Goal: Task Accomplishment & Management: Manage account settings

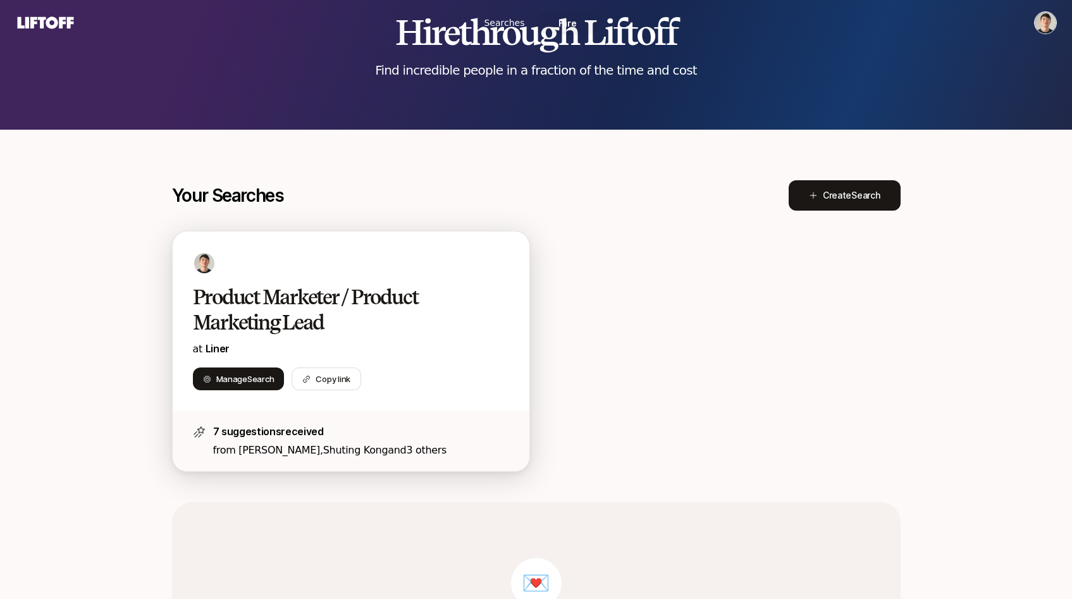
scroll to position [66, 0]
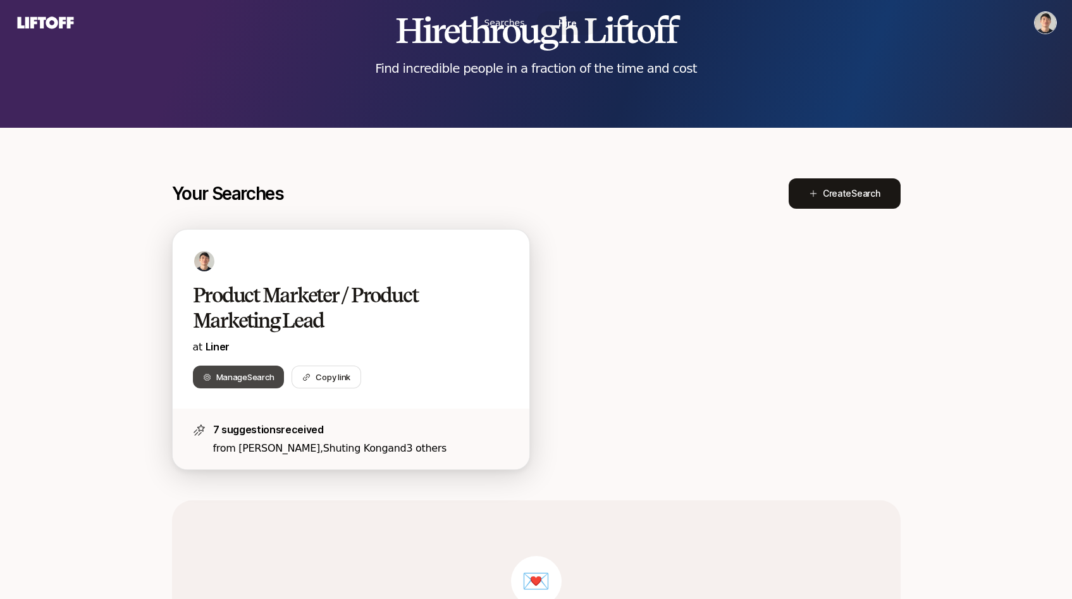
click at [247, 381] on span "Manage Search" at bounding box center [245, 377] width 58 height 13
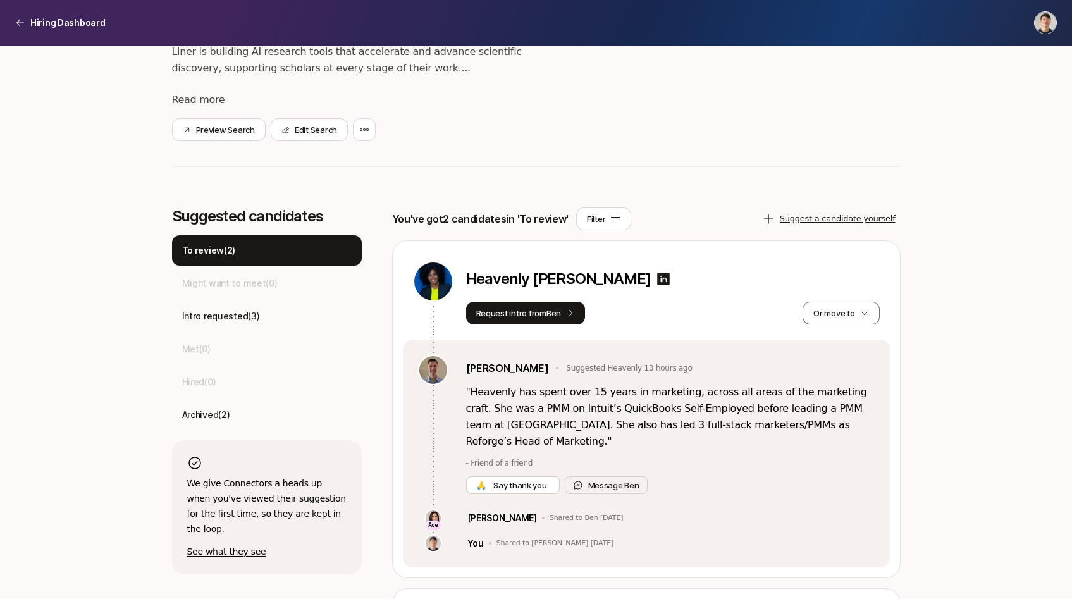
scroll to position [229, 0]
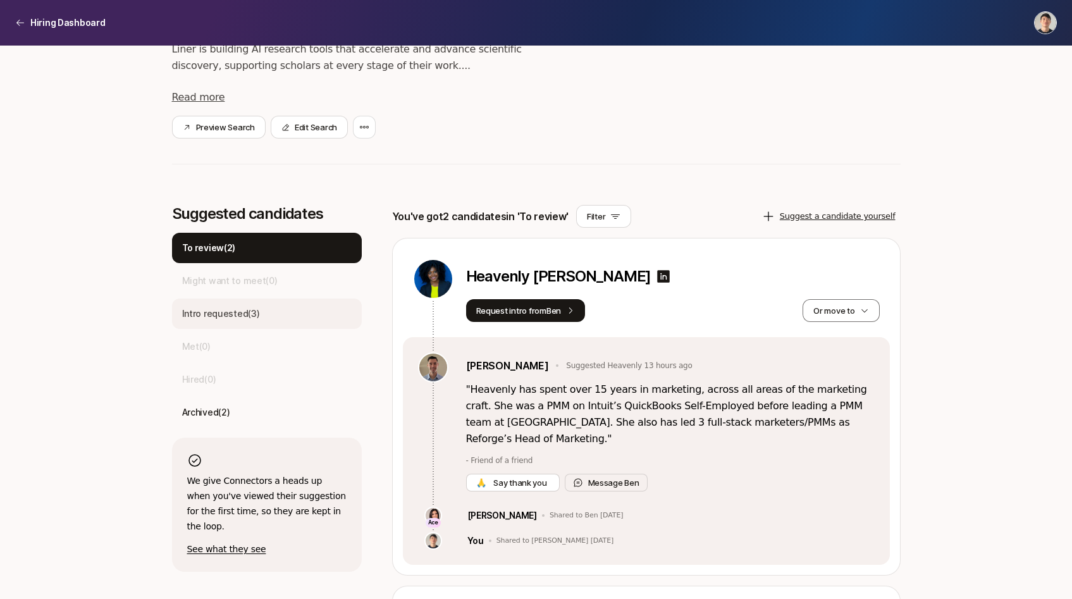
click at [289, 313] on div "Intro requested ( 3 )" at bounding box center [267, 313] width 190 height 30
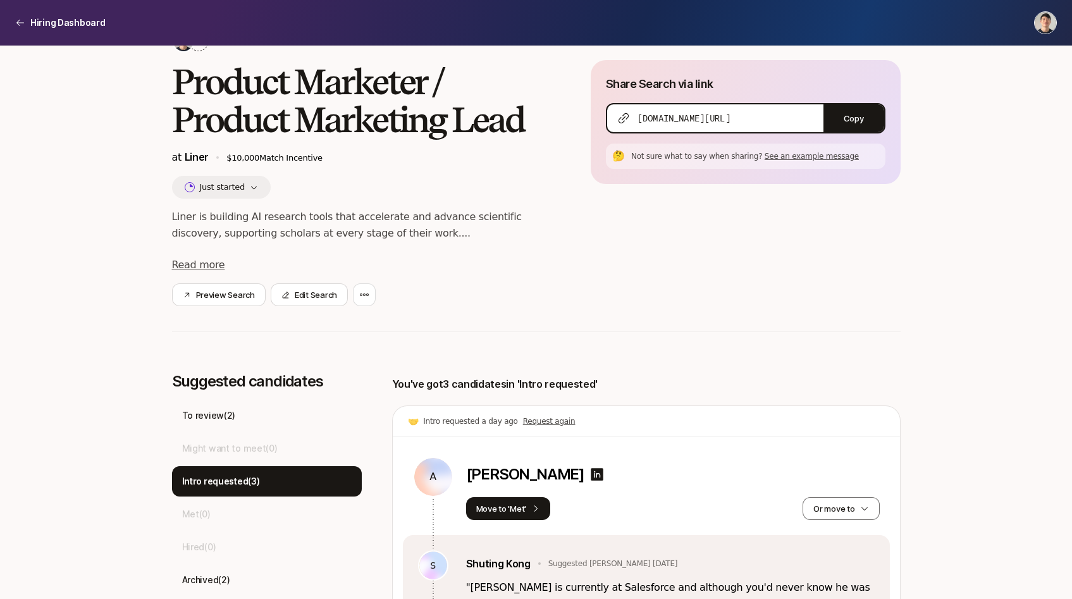
scroll to position [35, 0]
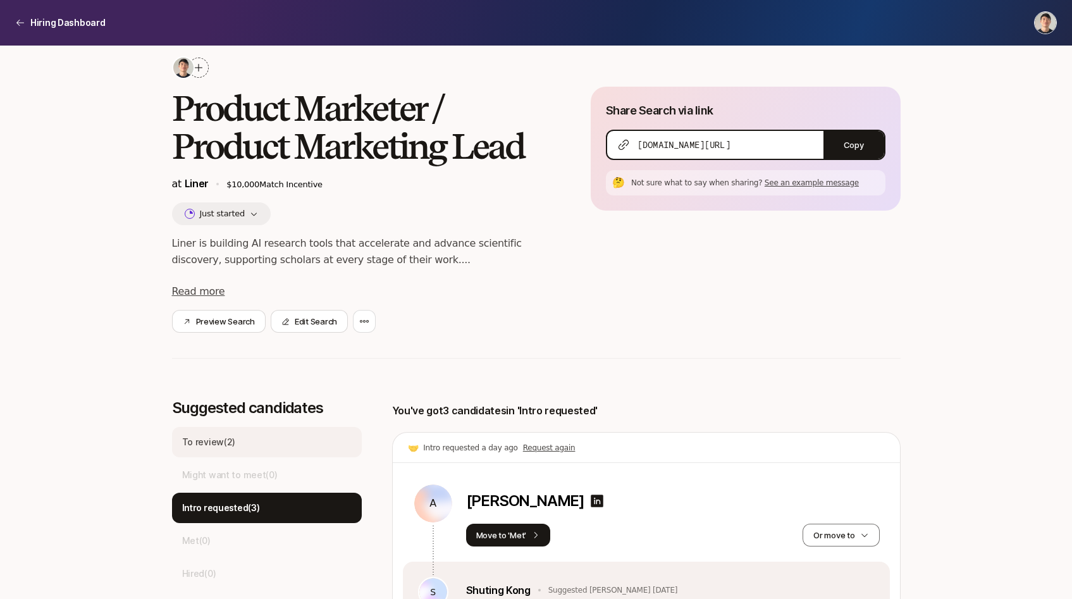
click at [226, 441] on p "To review ( 2 )" at bounding box center [209, 441] width 54 height 15
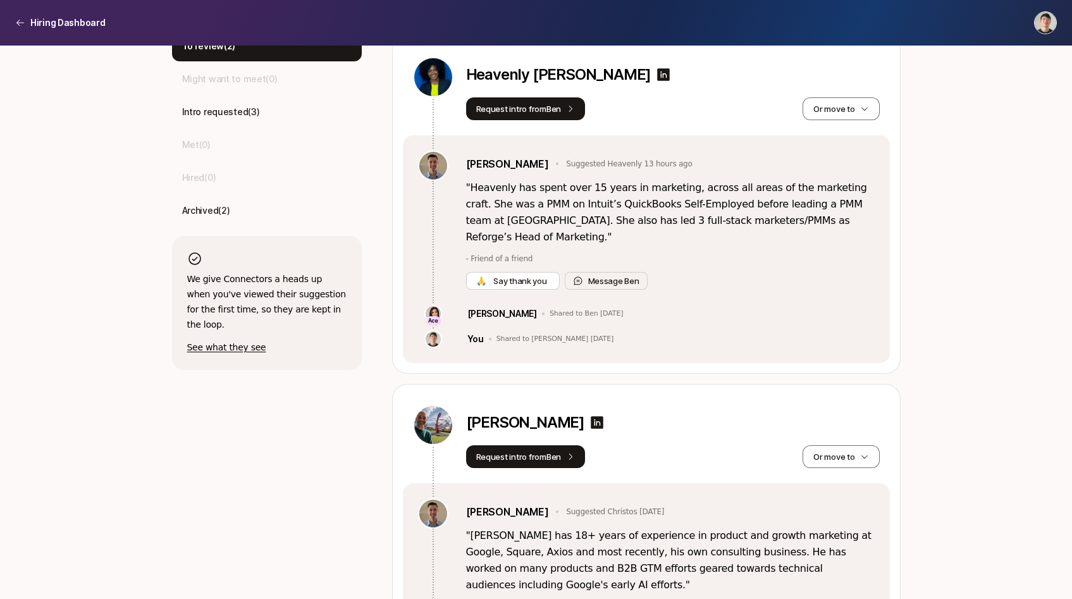
scroll to position [579, 0]
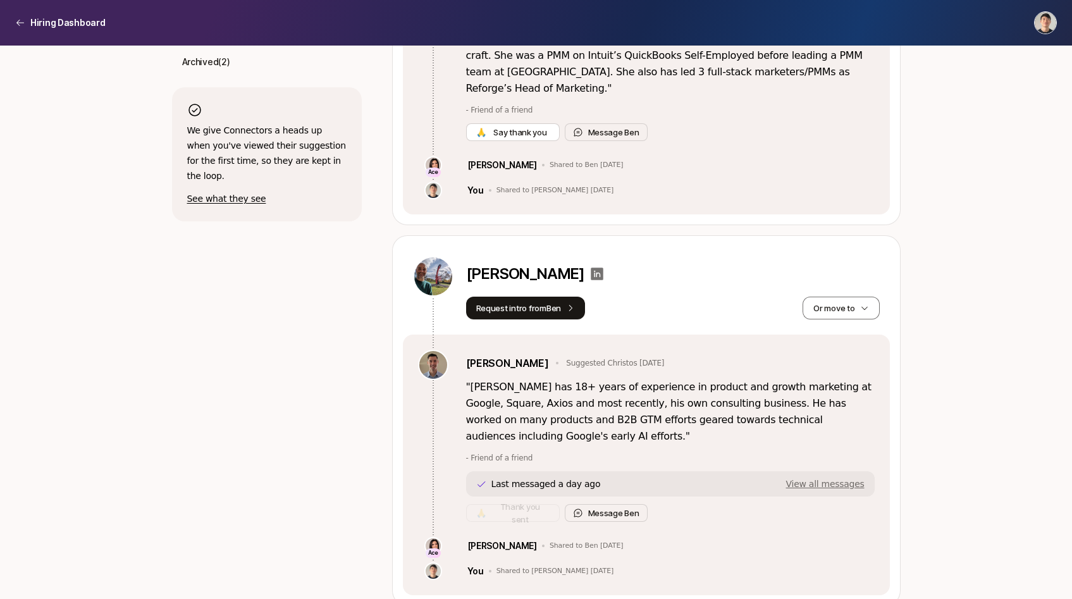
click at [605, 266] on icon at bounding box center [596, 273] width 15 height 15
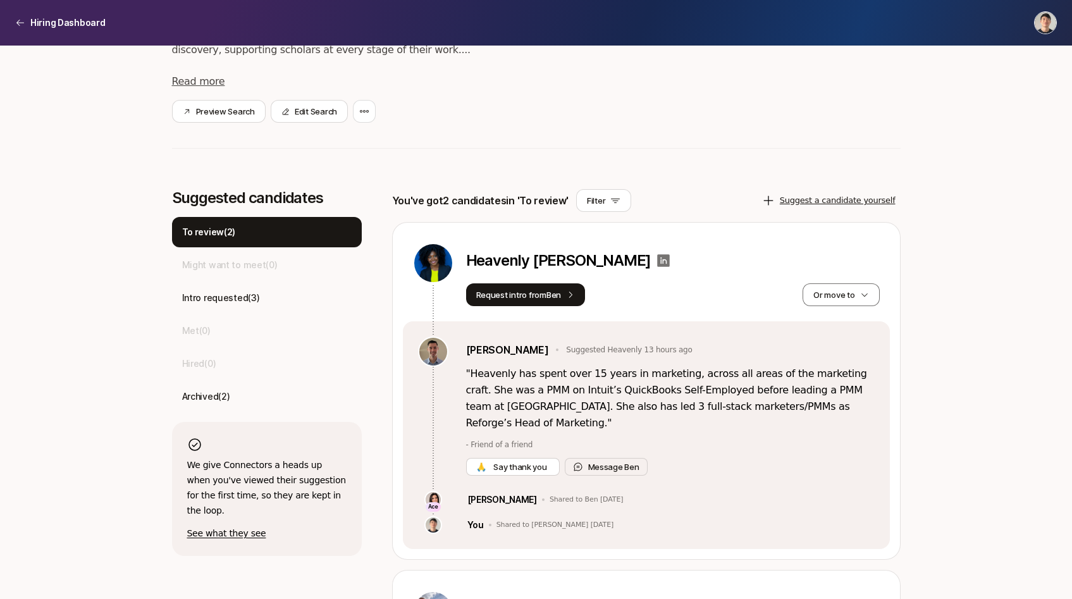
click at [656, 257] on icon at bounding box center [663, 260] width 15 height 15
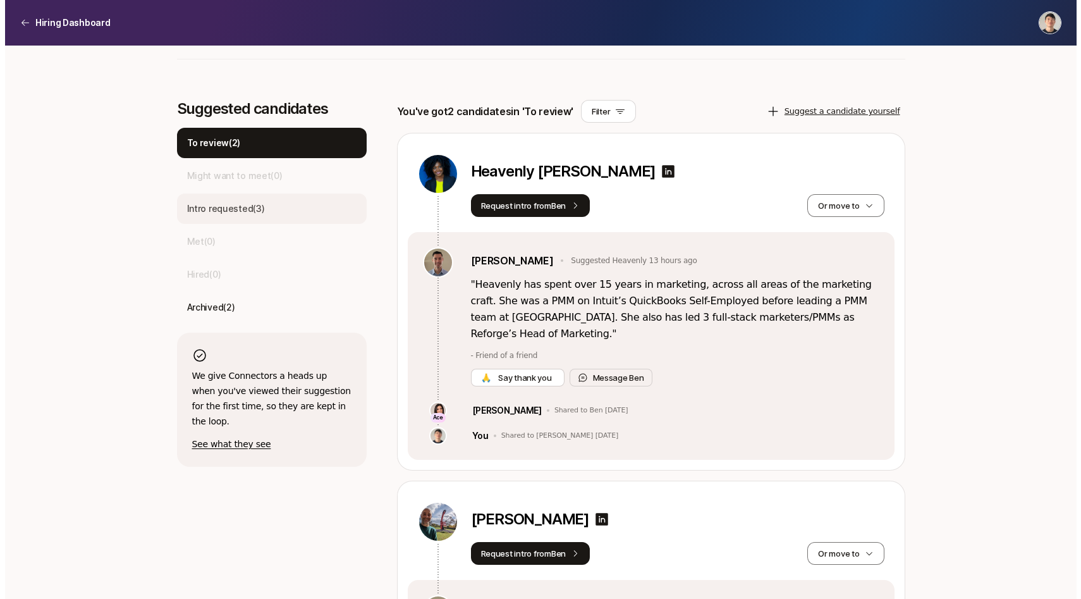
scroll to position [308, 0]
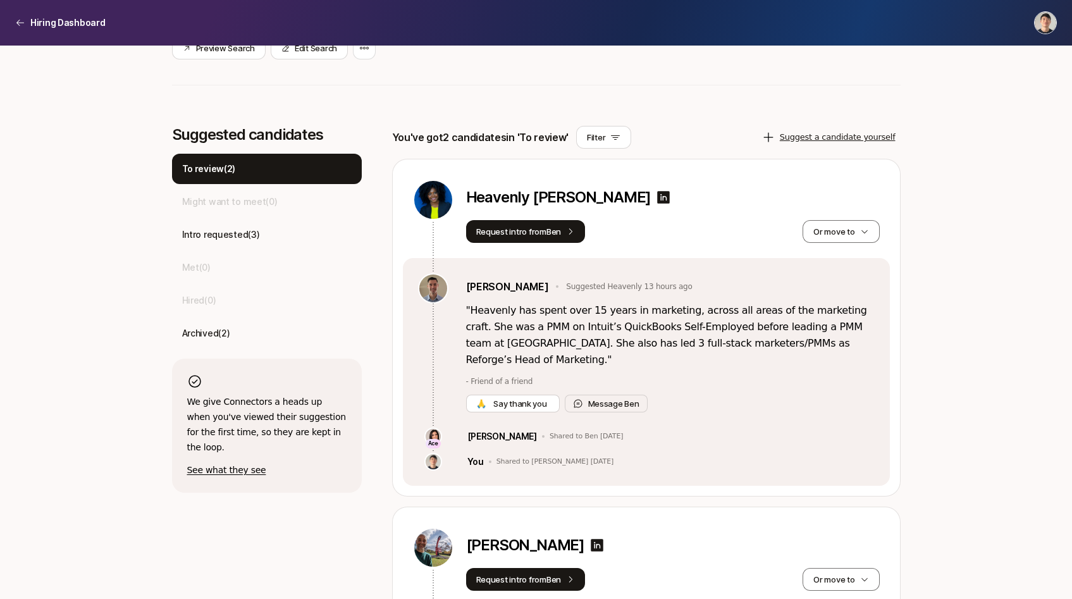
click at [238, 462] on p "See what they see" at bounding box center [266, 469] width 159 height 15
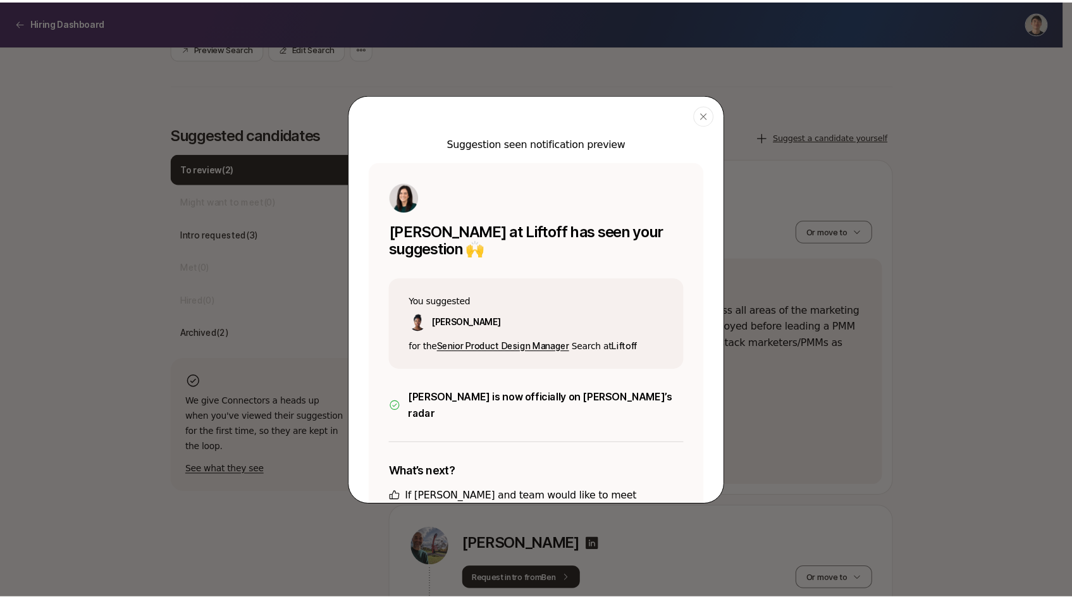
scroll to position [142, 0]
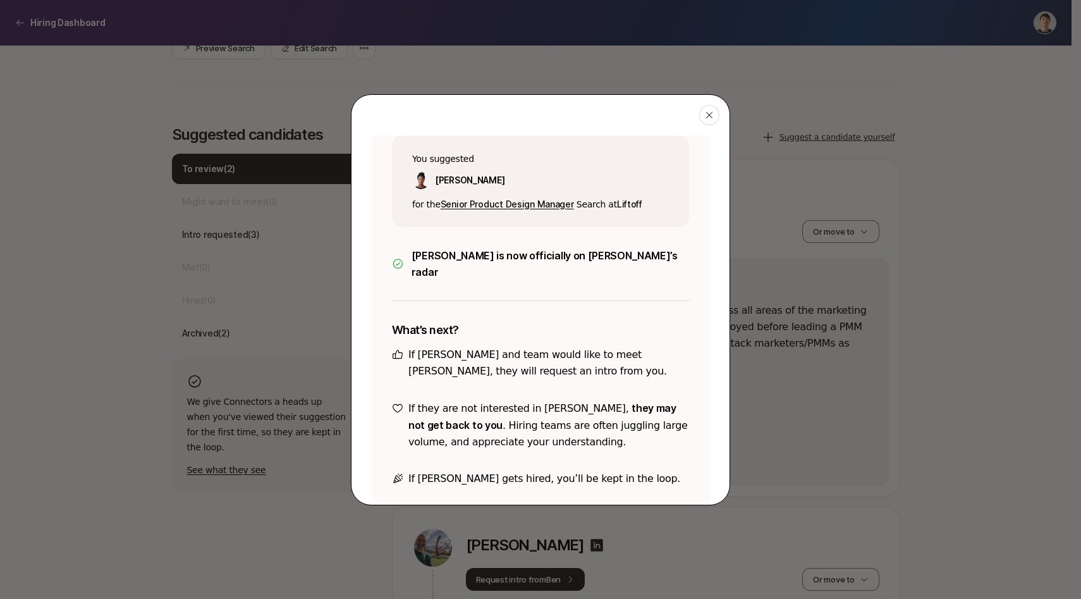
click at [699, 117] on button "Close" at bounding box center [709, 115] width 20 height 20
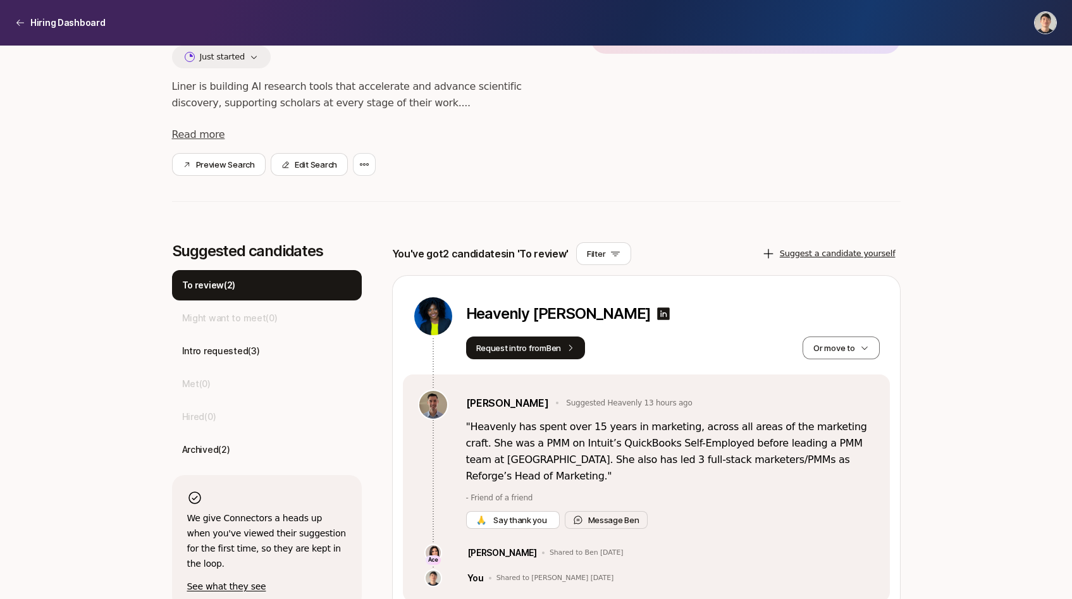
scroll to position [0, 0]
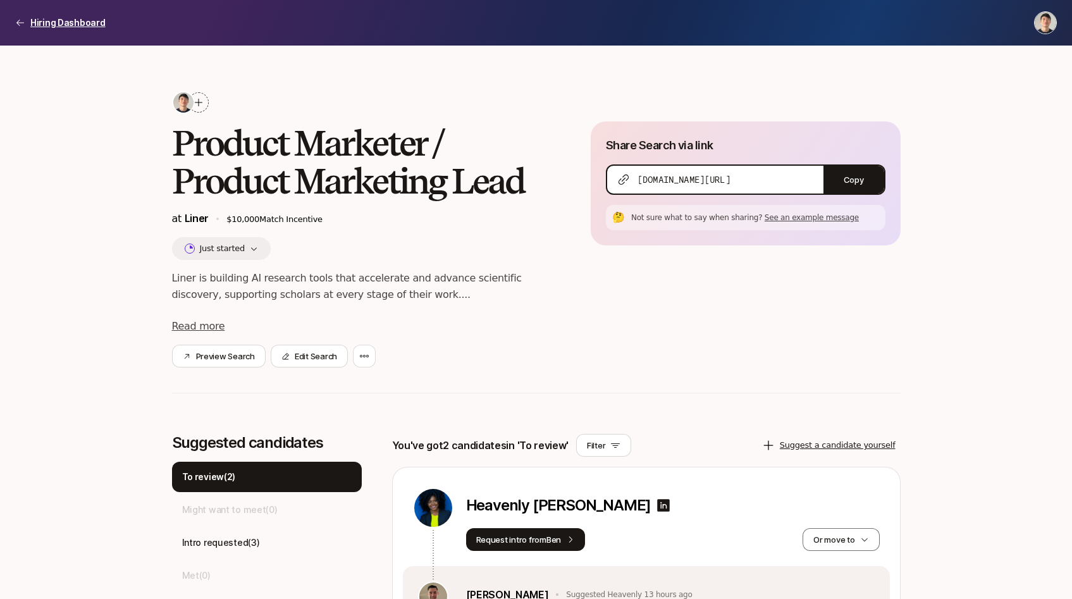
click at [54, 23] on p "Hiring Dashboard" at bounding box center [67, 22] width 75 height 15
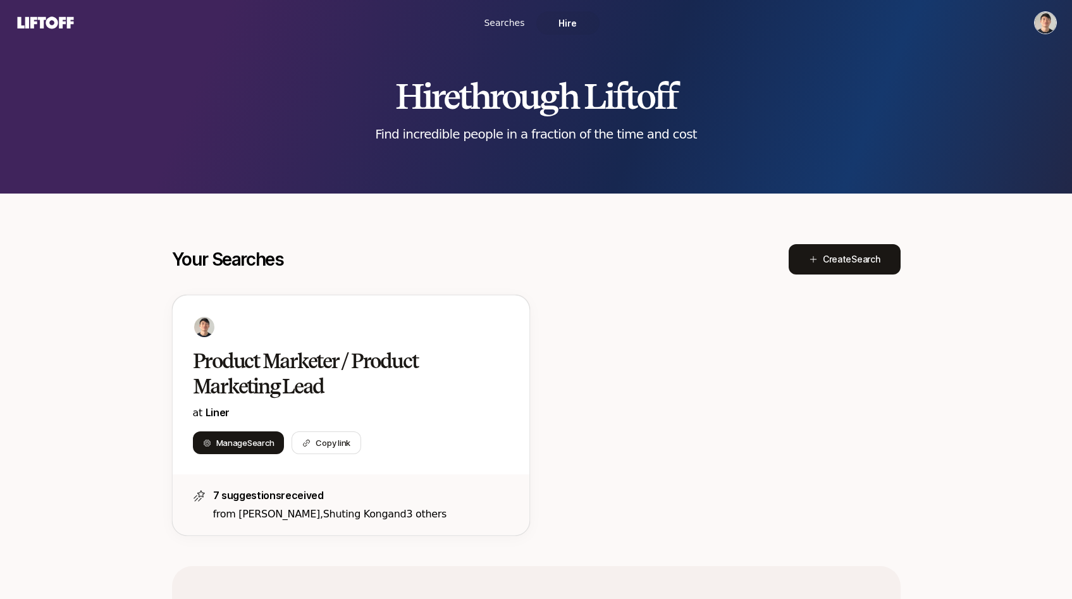
scroll to position [66, 0]
